Goal: Navigation & Orientation: Find specific page/section

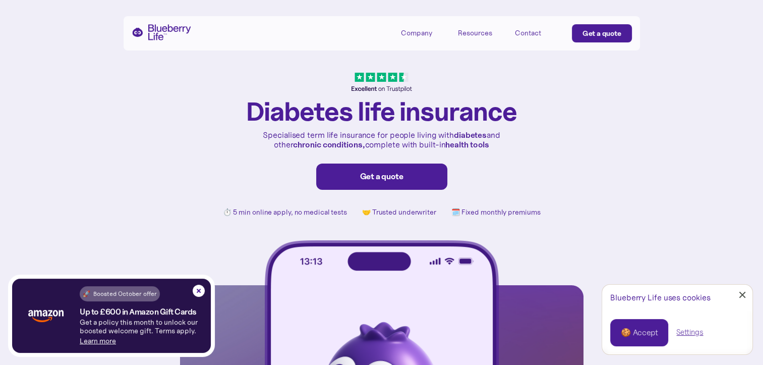
click at [526, 31] on div "Contact" at bounding box center [528, 33] width 26 height 9
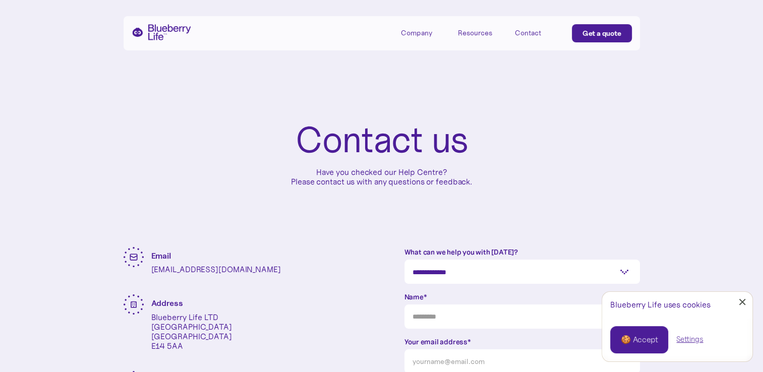
click at [646, 338] on div "🍪 Accept" at bounding box center [639, 339] width 37 height 11
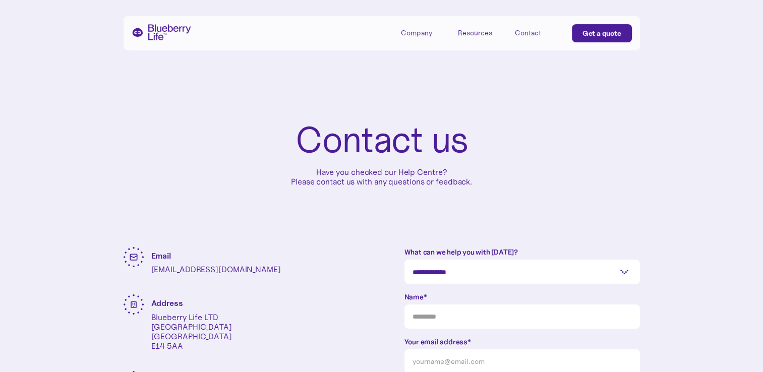
click at [417, 35] on div "Company" at bounding box center [416, 33] width 31 height 9
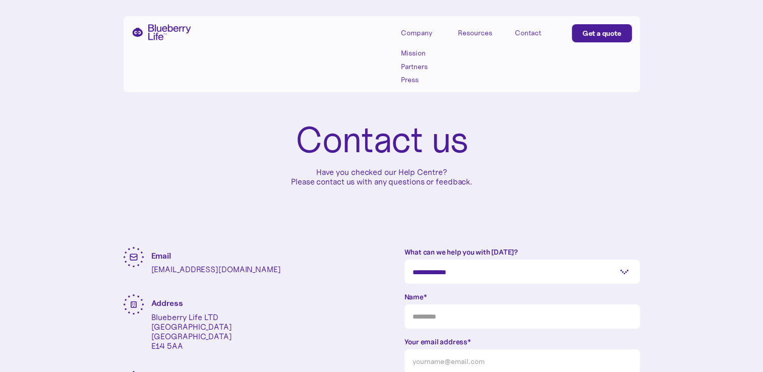
click at [420, 66] on link "Partners" at bounding box center [423, 67] width 45 height 9
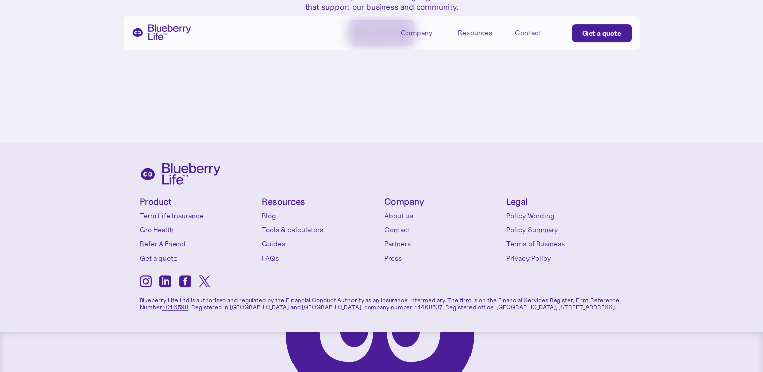
scroll to position [674, 0]
click at [277, 239] on link "Guides" at bounding box center [321, 244] width 118 height 10
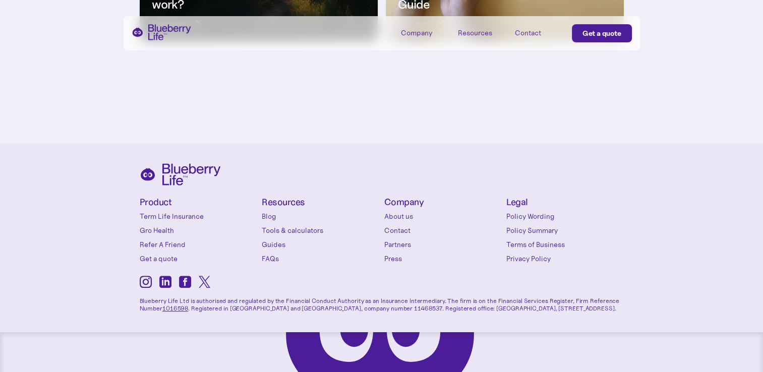
scroll to position [422, 0]
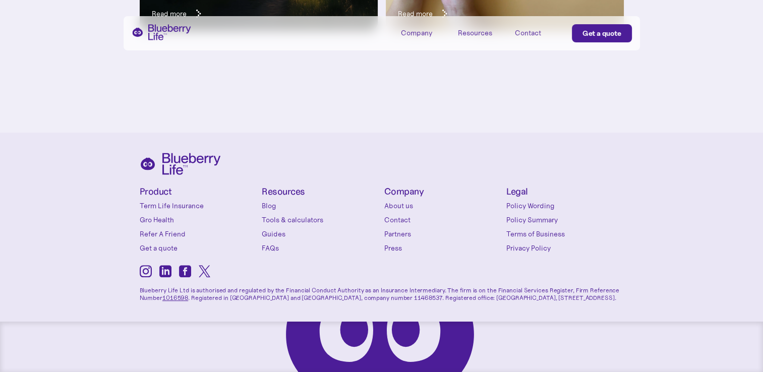
click at [260, 248] on div "Product Term Life Insurance Gro Health Refer A Friend Get a quote Conditions [M…" at bounding box center [382, 220] width 484 height 66
click at [272, 249] on link "FAQs" at bounding box center [321, 248] width 118 height 10
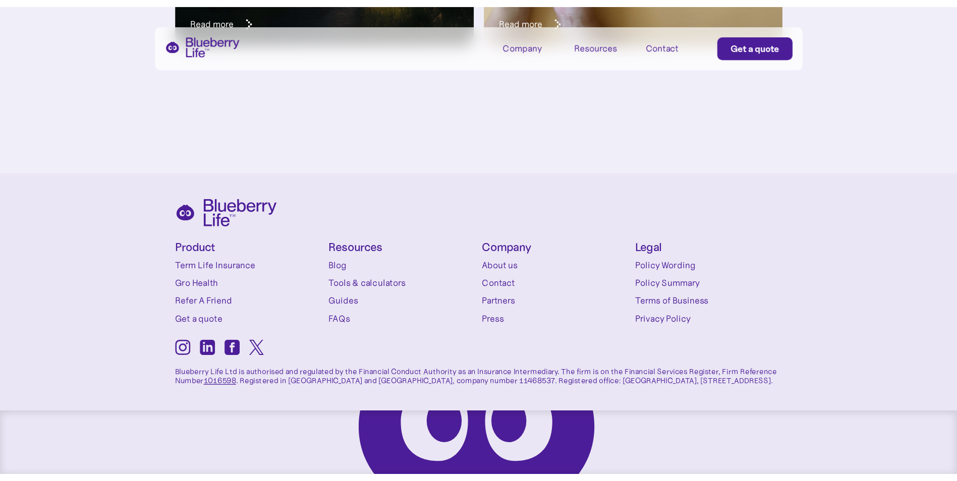
scroll to position [313, 0]
